Goal: Navigation & Orientation: Find specific page/section

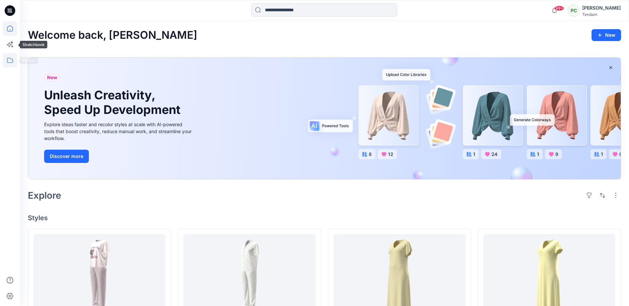
click at [7, 62] on icon at bounding box center [10, 60] width 15 height 15
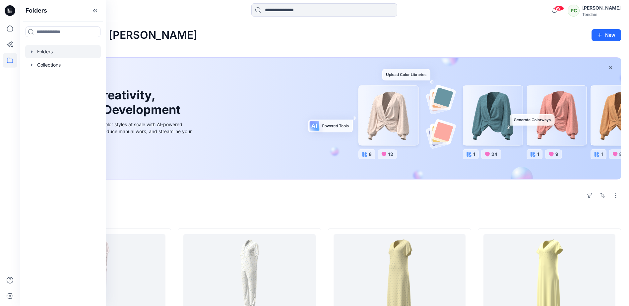
click at [47, 52] on div at bounding box center [63, 51] width 76 height 13
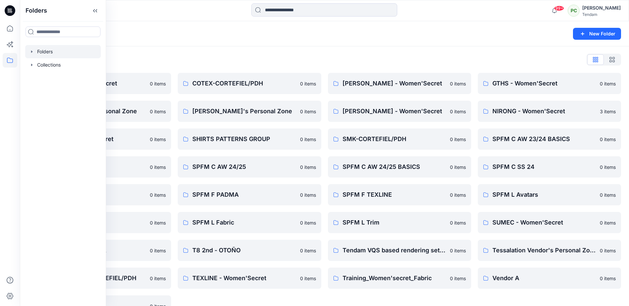
click at [179, 50] on div "Folders List CHORKA - Women'Secret 0 items [PERSON_NAME] Personal Zone 0 items …" at bounding box center [324, 185] width 609 height 279
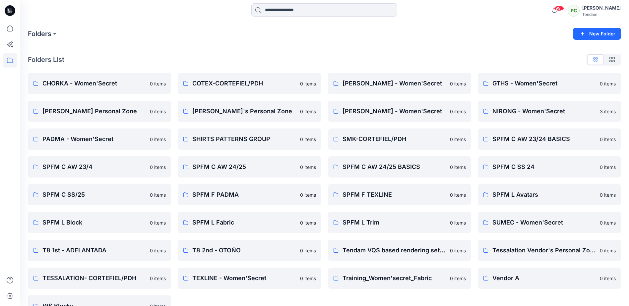
scroll to position [19, 0]
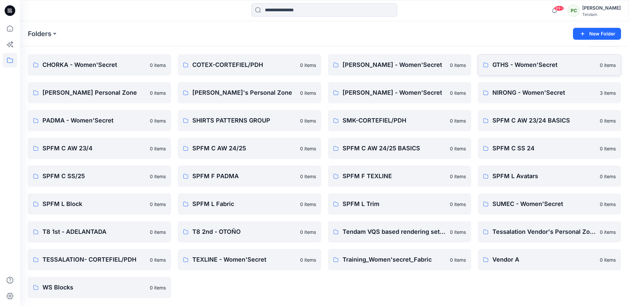
click at [517, 67] on p "GTHS - Women'Secret" at bounding box center [544, 64] width 103 height 9
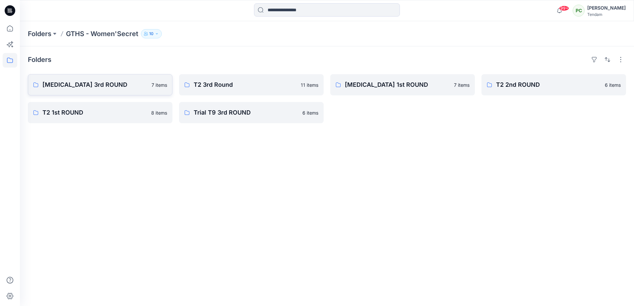
click at [93, 90] on link "[MEDICAL_DATA] 3rd ROUND 7 items" at bounding box center [100, 84] width 145 height 21
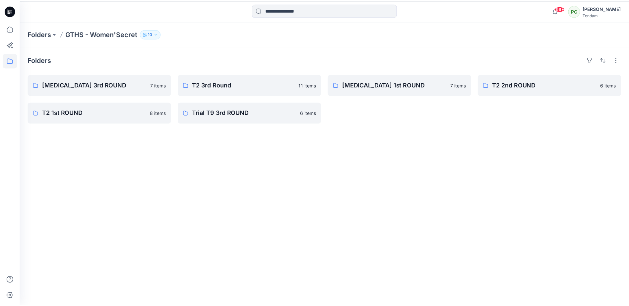
scroll to position [19, 0]
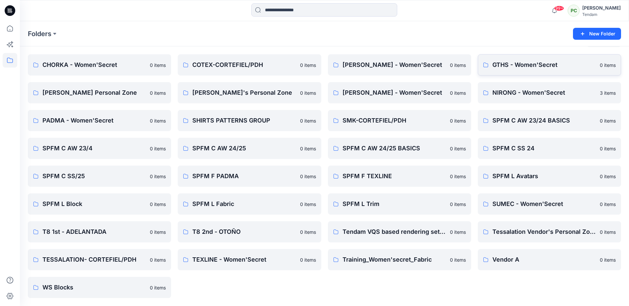
click at [539, 64] on p "GTHS - Women'Secret" at bounding box center [544, 64] width 103 height 9
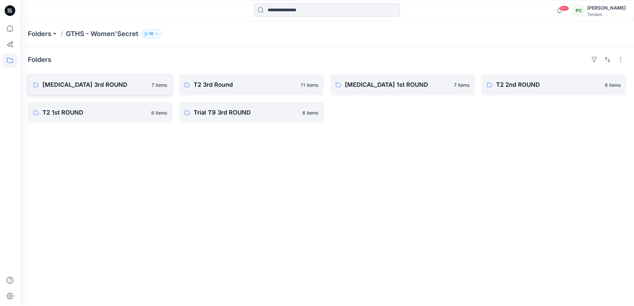
click at [69, 87] on p "[MEDICAL_DATA] 3rd ROUND" at bounding box center [94, 84] width 105 height 9
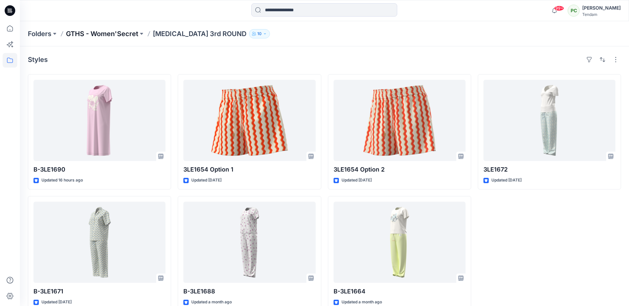
click at [97, 32] on p "GTHS - Women'Secret" at bounding box center [102, 33] width 72 height 9
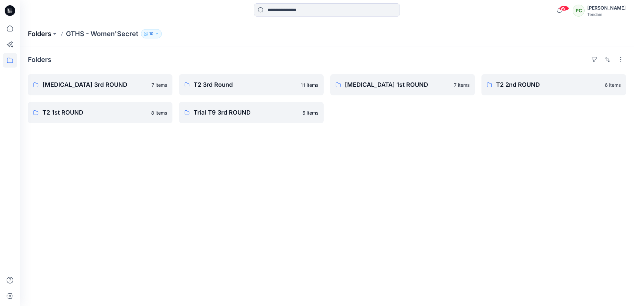
click at [41, 31] on p "Folders" at bounding box center [40, 33] width 24 height 9
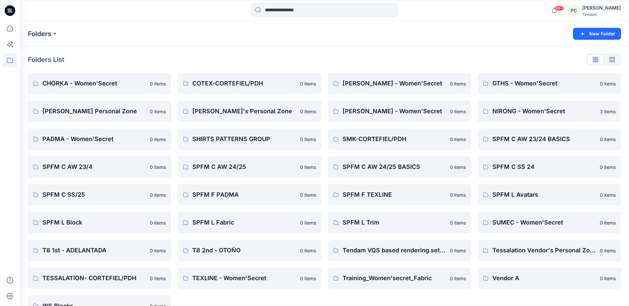
click at [544, 60] on div "Folders List" at bounding box center [324, 59] width 593 height 11
click at [535, 87] on p "GTHS - Women'Secret" at bounding box center [544, 83] width 103 height 9
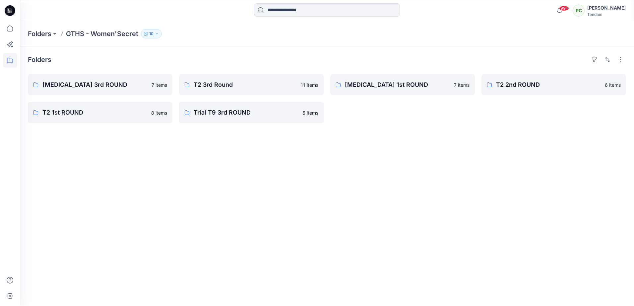
drag, startPoint x: 89, startPoint y: 50, endPoint x: 96, endPoint y: 49, distance: 6.7
click at [89, 50] on div "Folders [MEDICAL_DATA] 3rd ROUND 7 items T2 1st ROUND 8 items T2 3rd Round 11 i…" at bounding box center [327, 176] width 614 height 260
click at [156, 31] on button "10" at bounding box center [151, 33] width 21 height 9
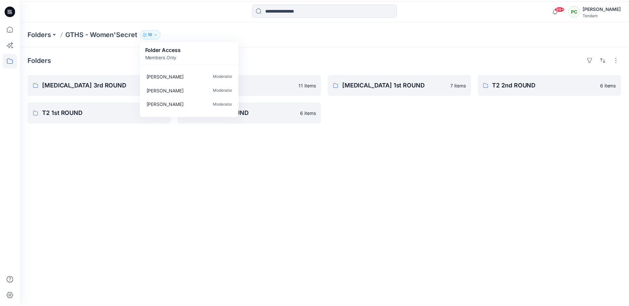
scroll to position [90, 0]
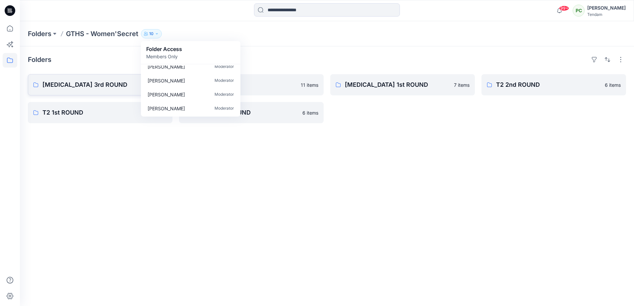
click at [95, 83] on p "[MEDICAL_DATA] 3rd ROUND" at bounding box center [94, 84] width 105 height 9
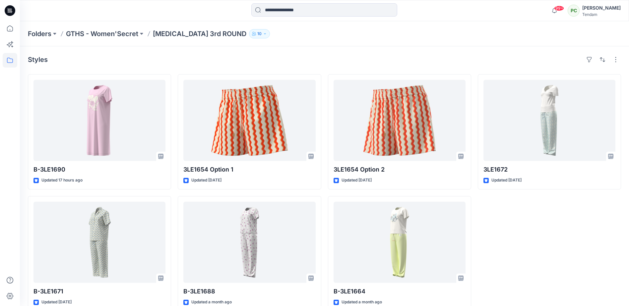
click at [249, 36] on button "10" at bounding box center [259, 33] width 21 height 9
click at [538, 222] on div "3LE1672 Updated [DATE]" at bounding box center [549, 192] width 143 height 237
click at [249, 34] on button "10" at bounding box center [259, 33] width 21 height 9
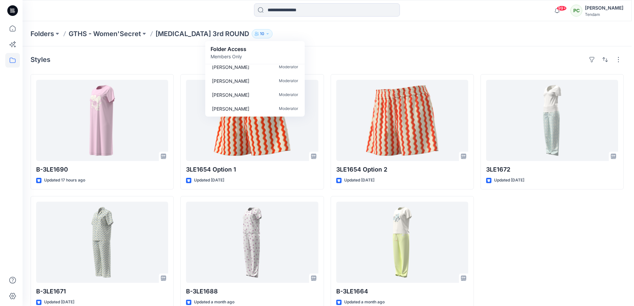
scroll to position [90, 0]
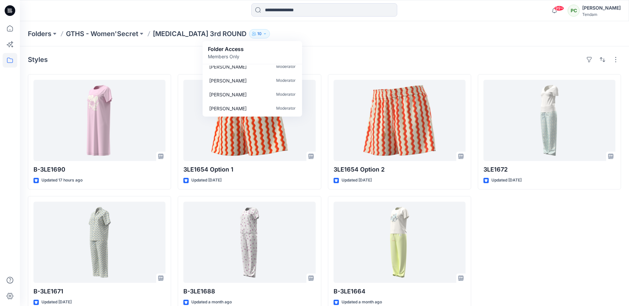
click at [147, 63] on div "Styles" at bounding box center [324, 59] width 593 height 11
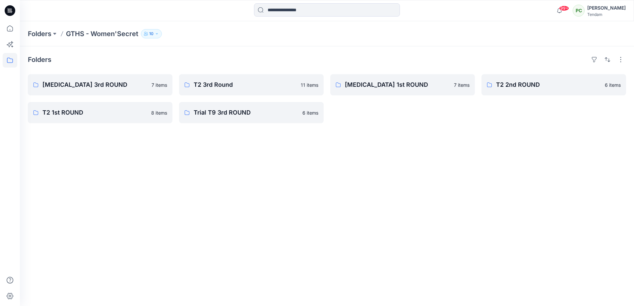
click at [156, 31] on button "10" at bounding box center [151, 33] width 21 height 9
